Goal: Complete application form

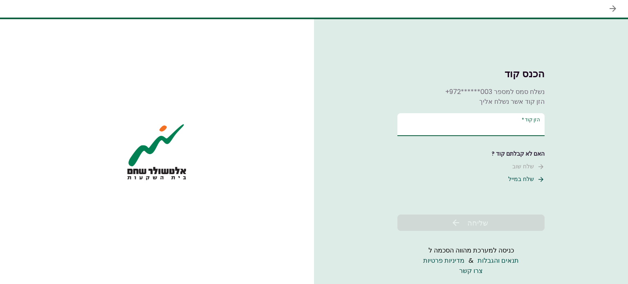
click at [450, 123] on input "הזן קוד   *" at bounding box center [470, 124] width 147 height 23
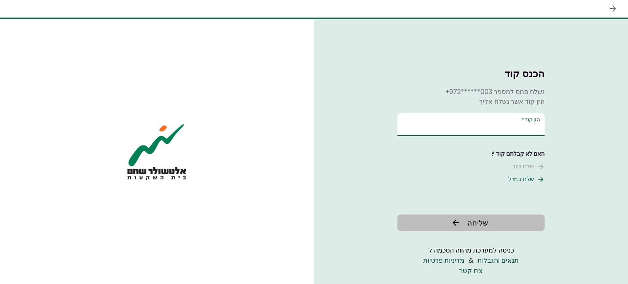
type input "******"
click at [481, 220] on span "שליחה" at bounding box center [477, 222] width 21 height 11
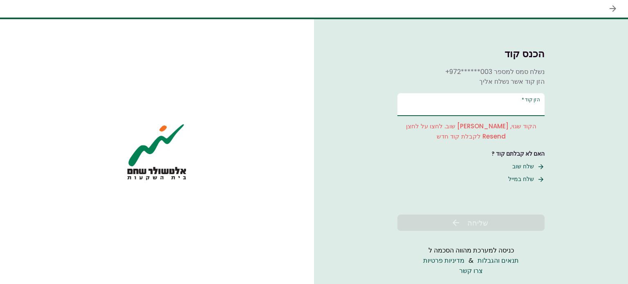
click at [480, 110] on input "הזן קוד   *" at bounding box center [470, 104] width 147 height 23
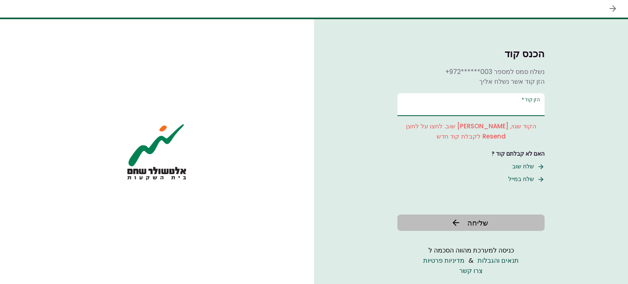
type input "******"
click at [477, 222] on span "שליחה" at bounding box center [477, 222] width 21 height 11
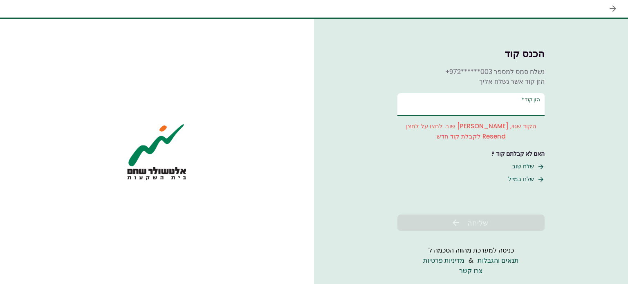
click at [512, 114] on input "הזן קוד   *" at bounding box center [470, 104] width 147 height 23
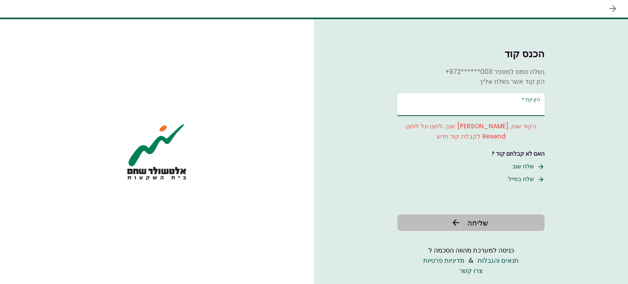
type input "******"
click at [479, 222] on span "שליחה" at bounding box center [477, 222] width 21 height 11
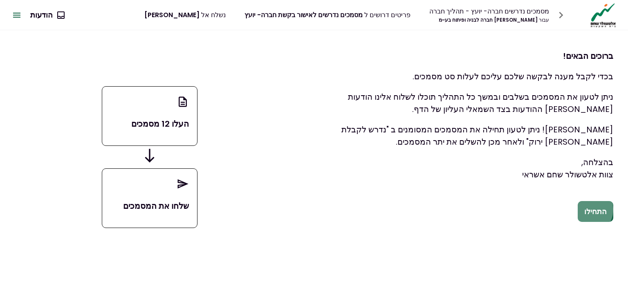
click at [590, 210] on button "התחילו" at bounding box center [596, 211] width 36 height 21
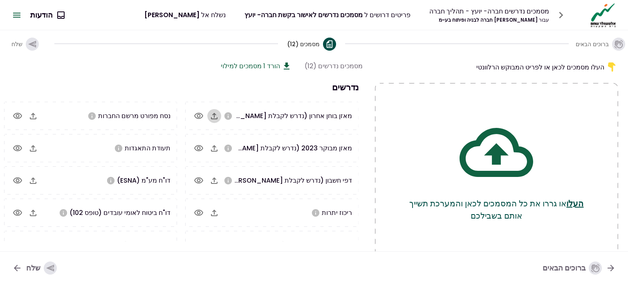
click at [218, 117] on icon "button" at bounding box center [214, 116] width 10 height 10
click at [214, 111] on icon "button" at bounding box center [214, 116] width 10 height 10
click at [214, 147] on icon "button" at bounding box center [214, 148] width 10 height 10
click at [215, 179] on icon "button" at bounding box center [214, 180] width 7 height 7
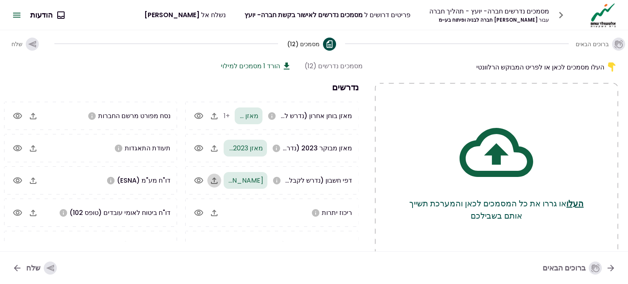
click at [213, 181] on icon "button" at bounding box center [214, 180] width 7 height 7
click at [213, 211] on icon "button" at bounding box center [214, 213] width 10 height 10
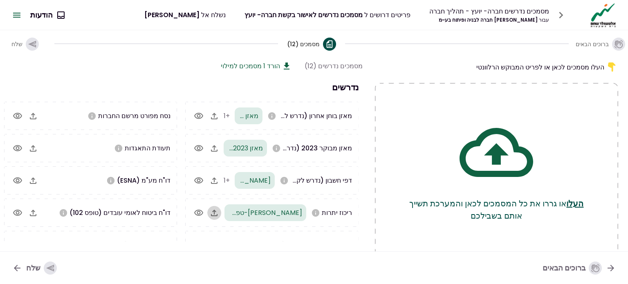
click at [213, 211] on icon "button" at bounding box center [214, 213] width 10 height 10
click at [36, 116] on icon "button" at bounding box center [33, 116] width 10 height 10
click at [33, 116] on icon "button" at bounding box center [33, 116] width 10 height 10
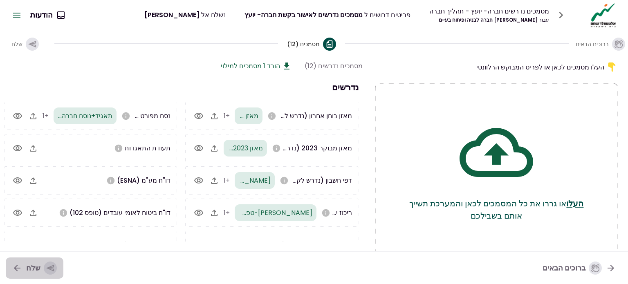
click at [49, 267] on icon "button" at bounding box center [50, 268] width 8 height 7
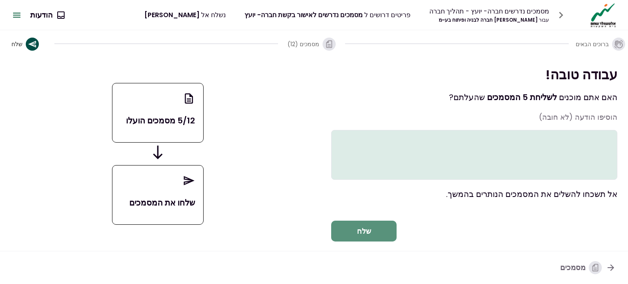
click at [365, 242] on button "שלח" at bounding box center [363, 231] width 65 height 21
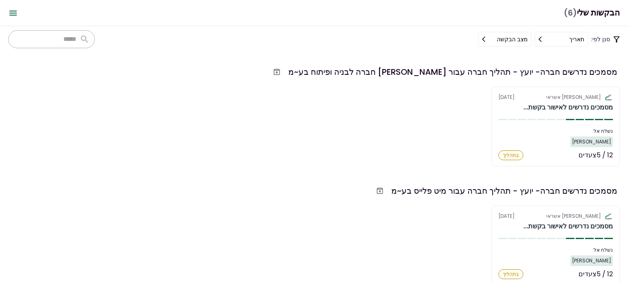
click at [343, 132] on div "אלטשולר שחם אשראי [DATE] מסמכים נדרשים לאישור בקשת... נשלח אל: [PERSON_NAME] 12…" at bounding box center [314, 127] width 612 height 80
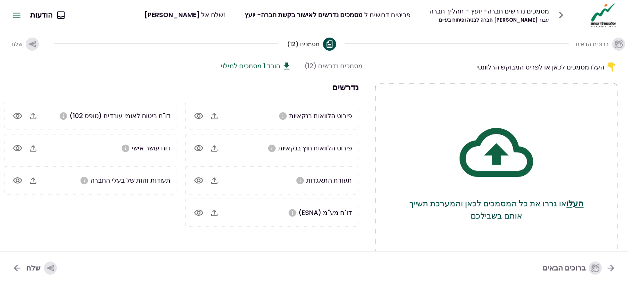
click at [285, 63] on icon at bounding box center [287, 66] width 6 height 7
